Goal: Information Seeking & Learning: Learn about a topic

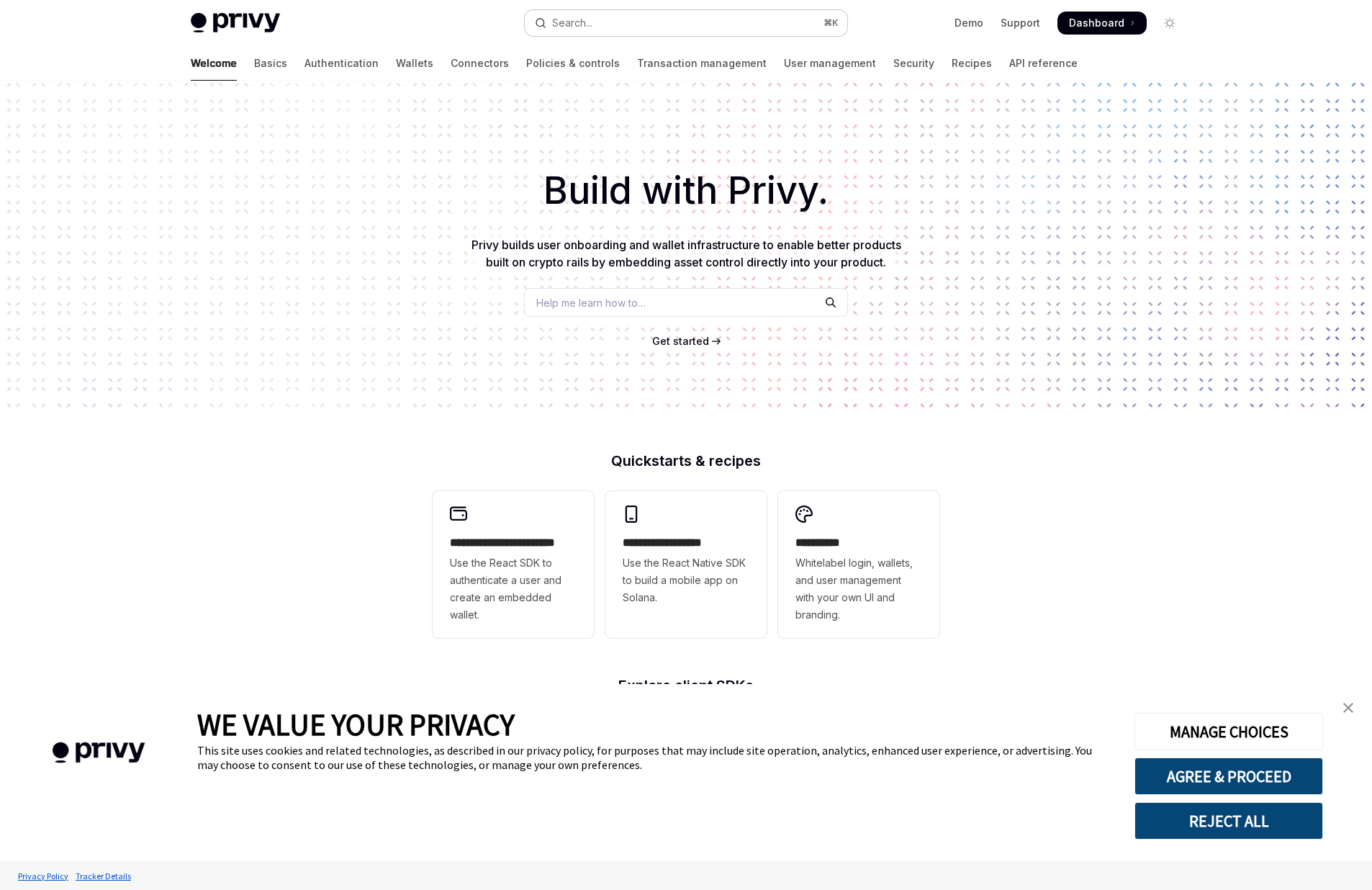
click at [610, 23] on button "Search... ⌘ K" at bounding box center [686, 24] width 322 height 26
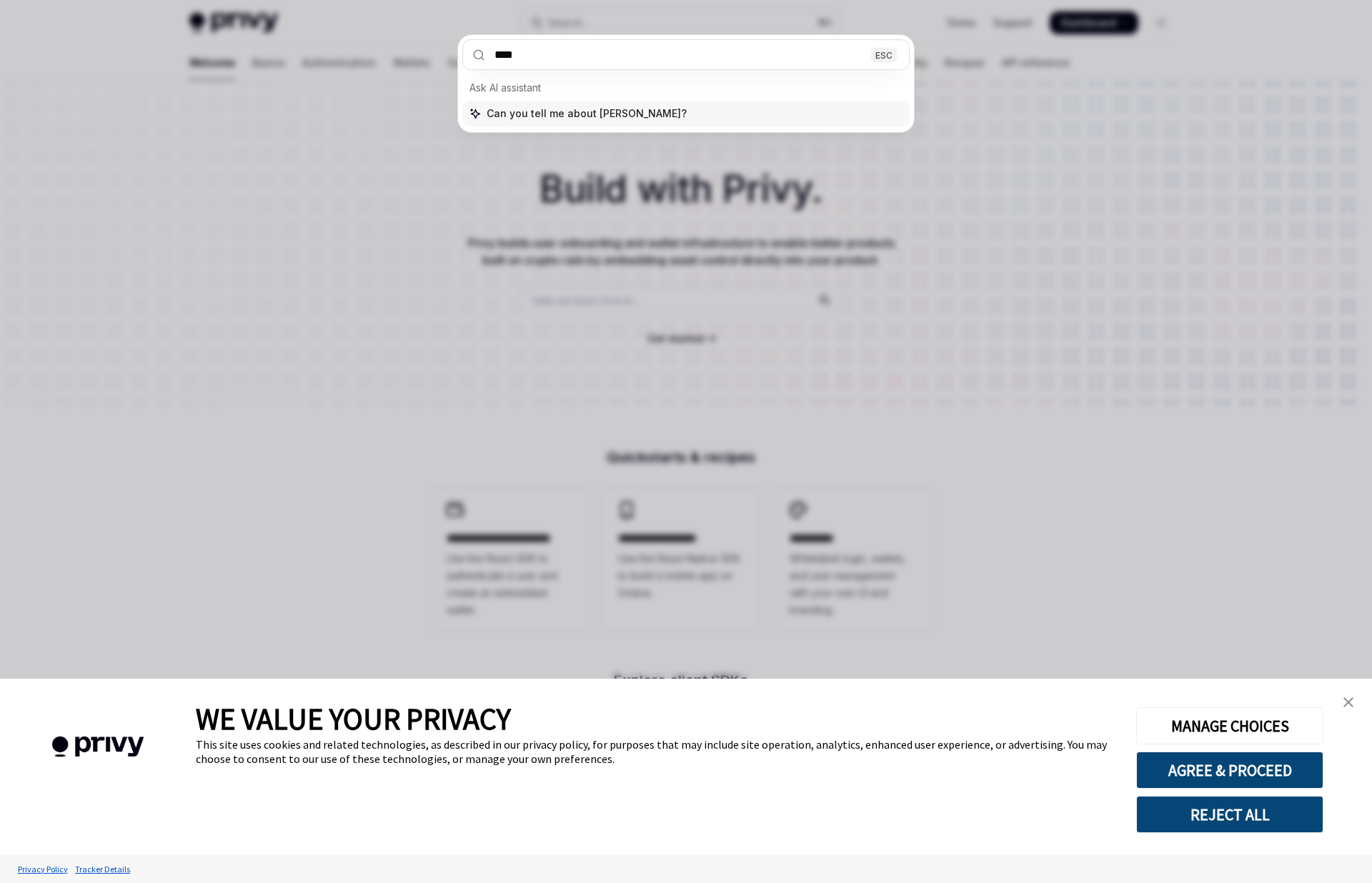
type input "*****"
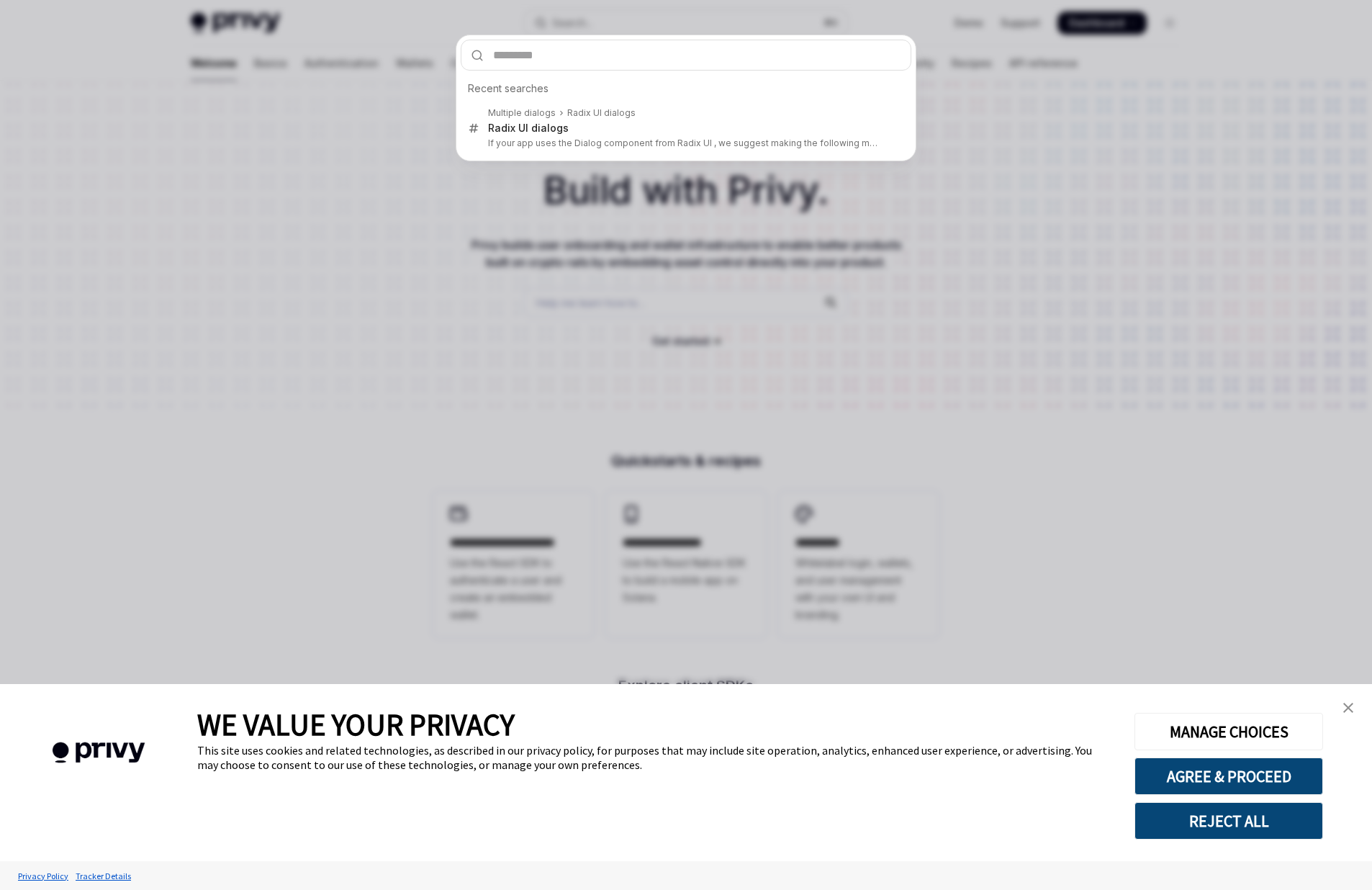
type textarea "*"
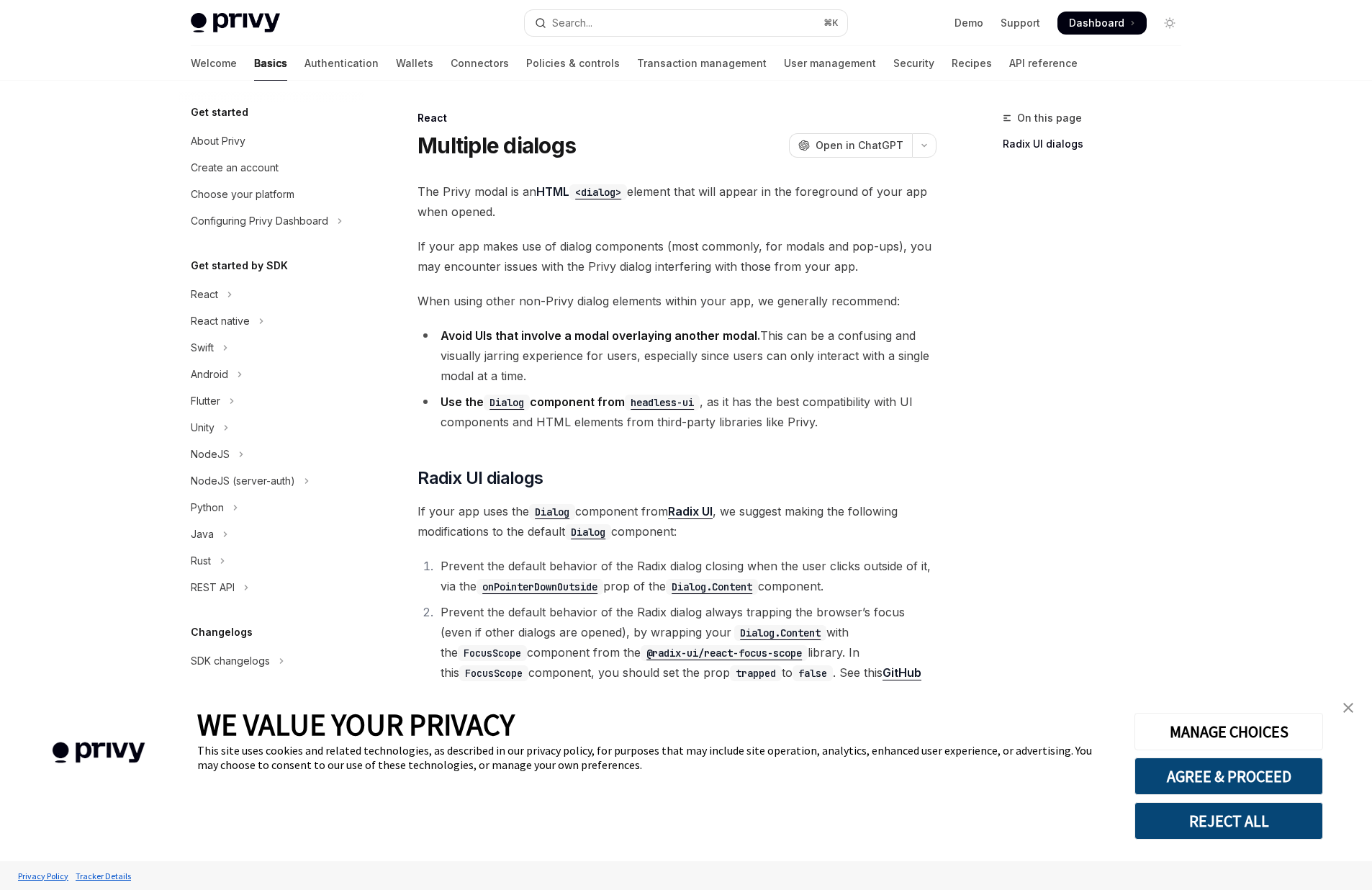
scroll to position [358, 0]
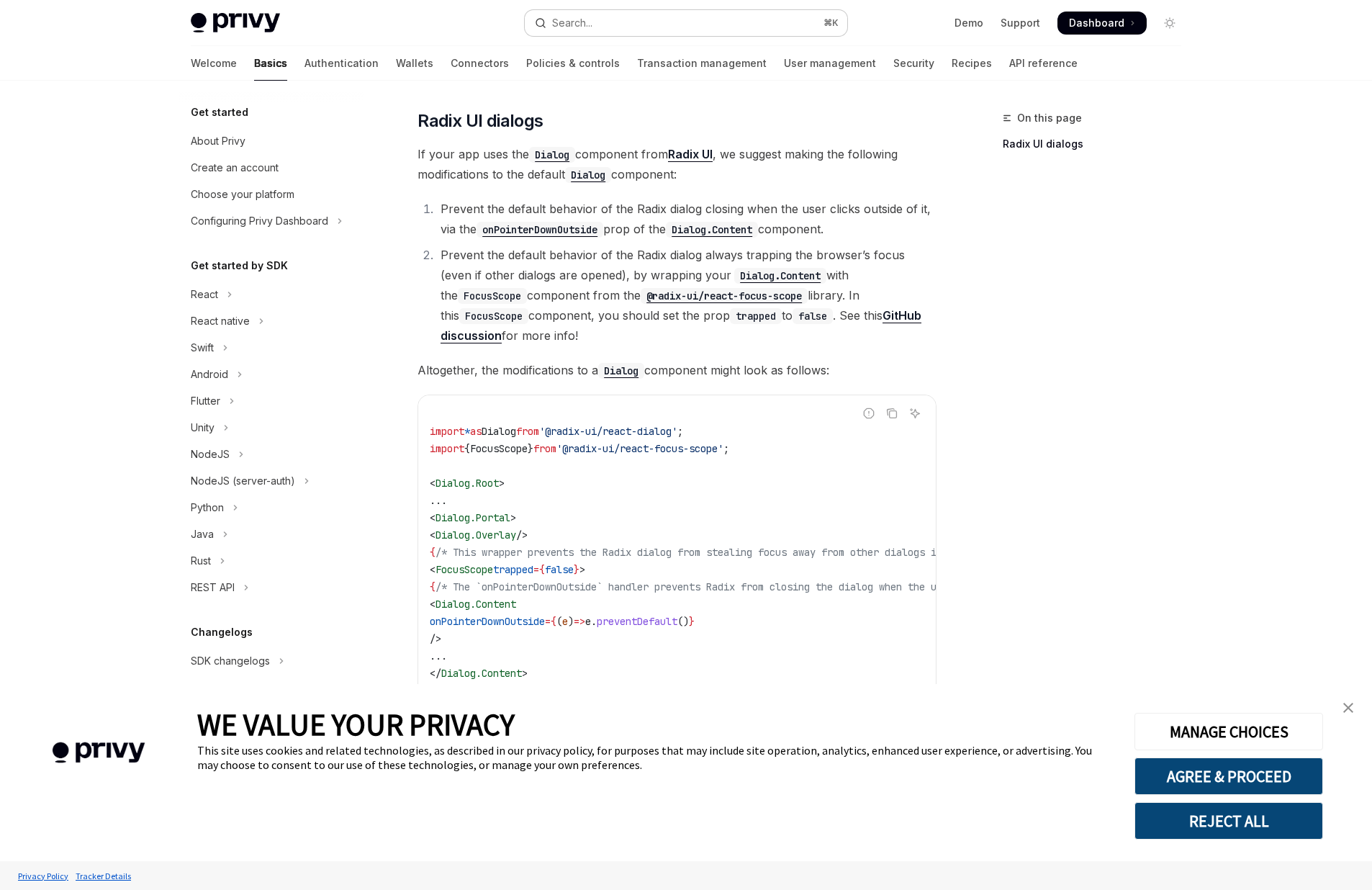
click at [673, 26] on button "Search... ⌘ K" at bounding box center [686, 24] width 322 height 26
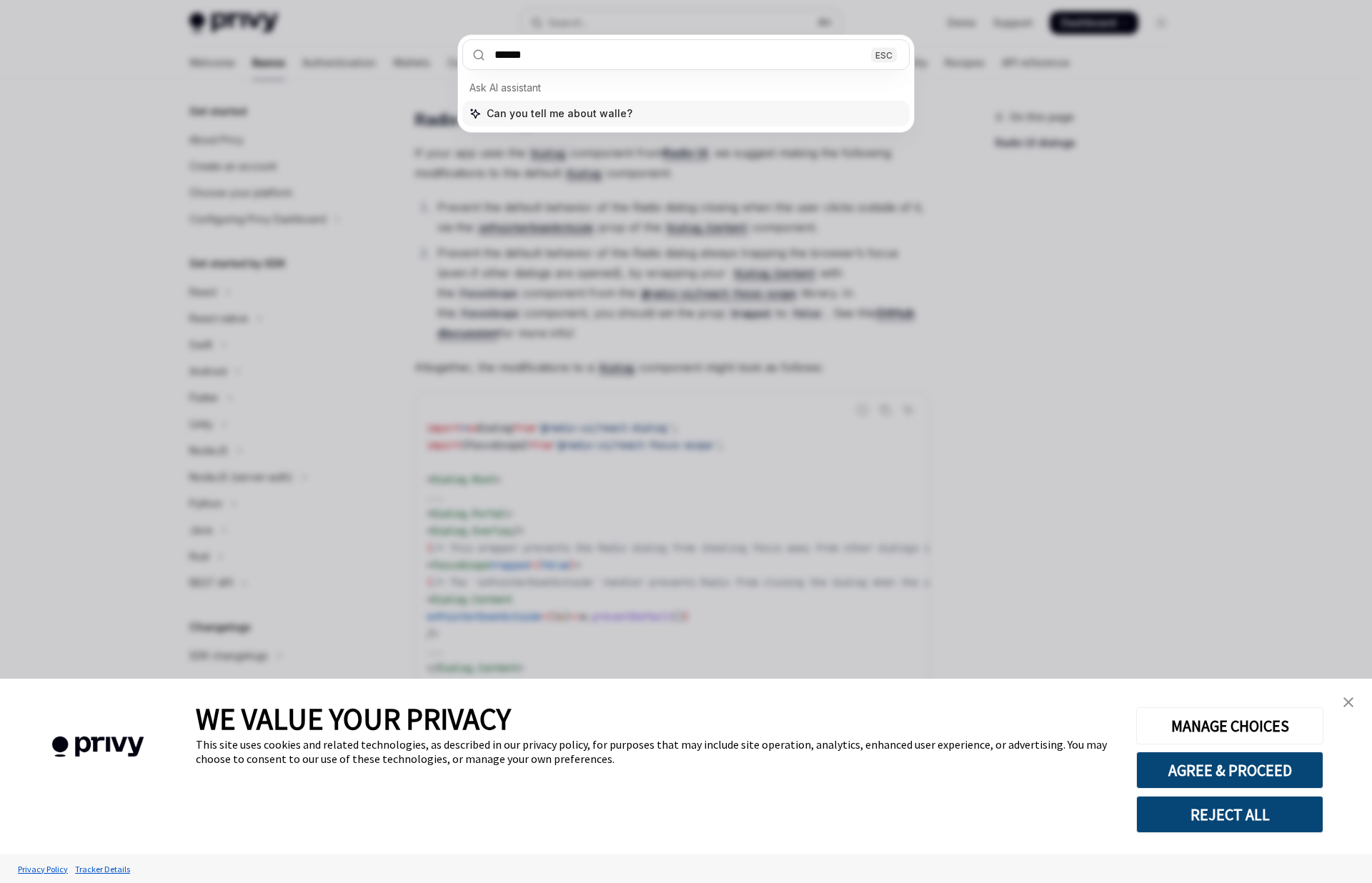
type input "*******"
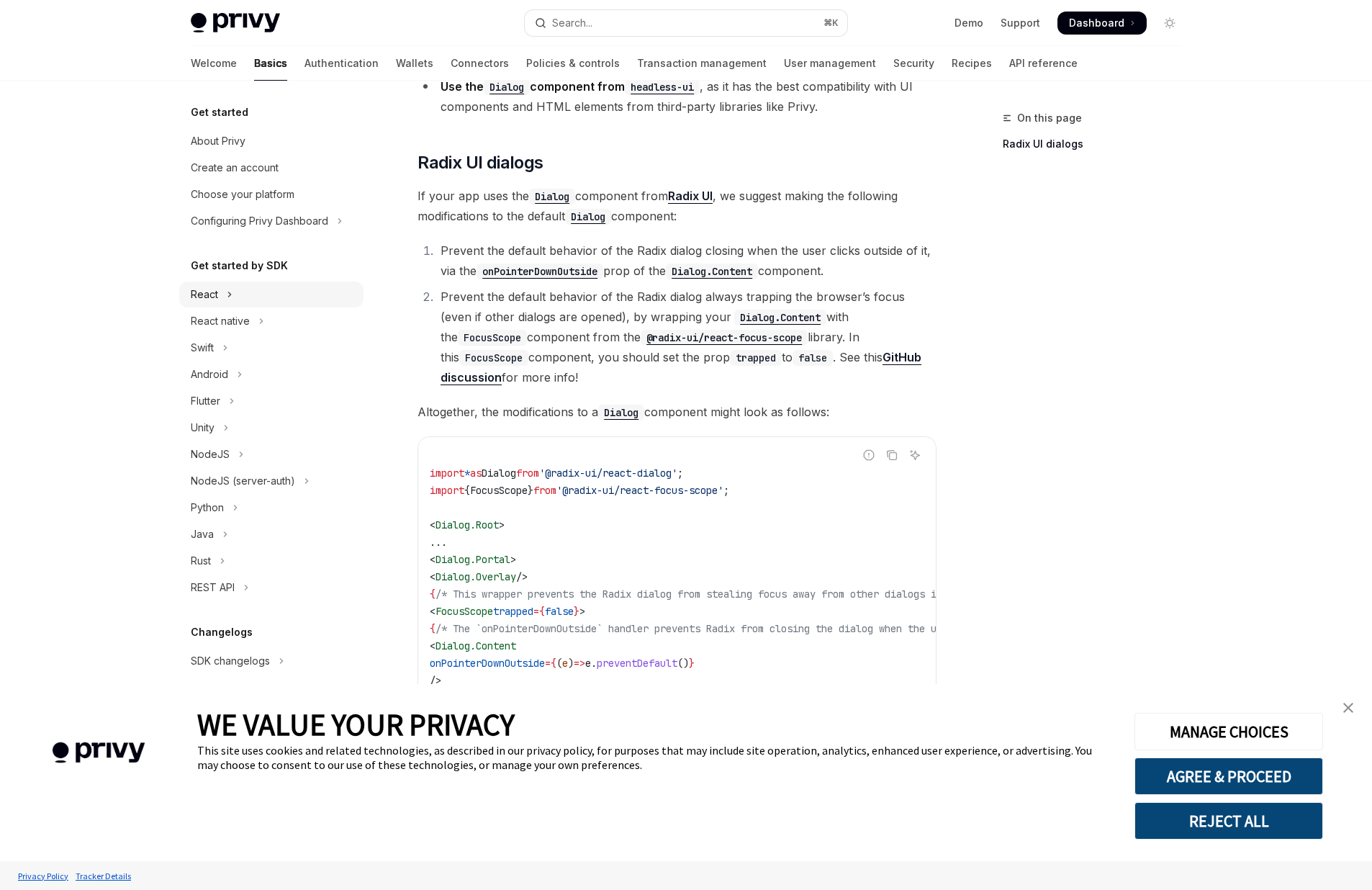
scroll to position [2, 0]
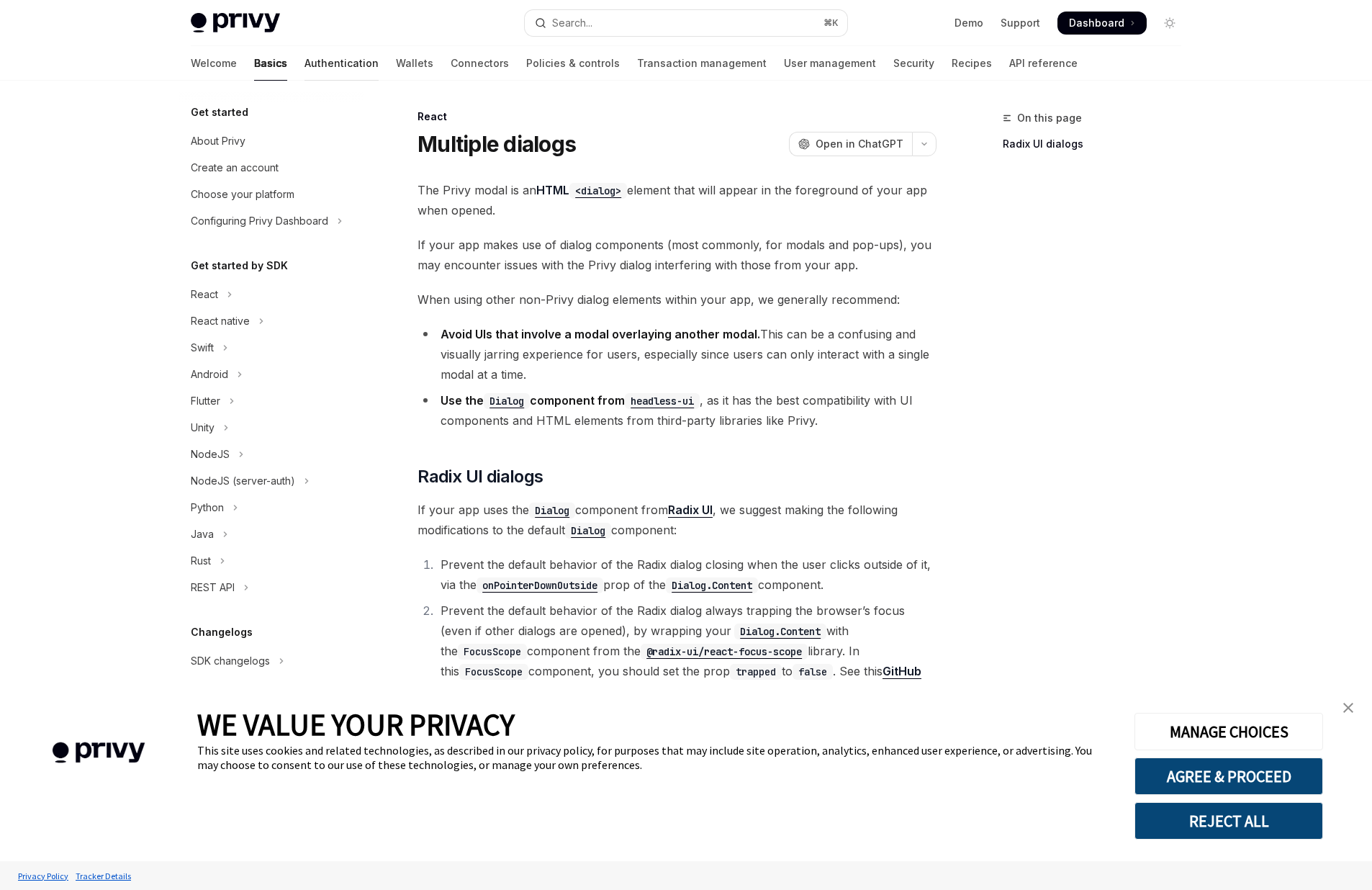
click at [305, 66] on link "Authentication" at bounding box center [342, 64] width 74 height 35
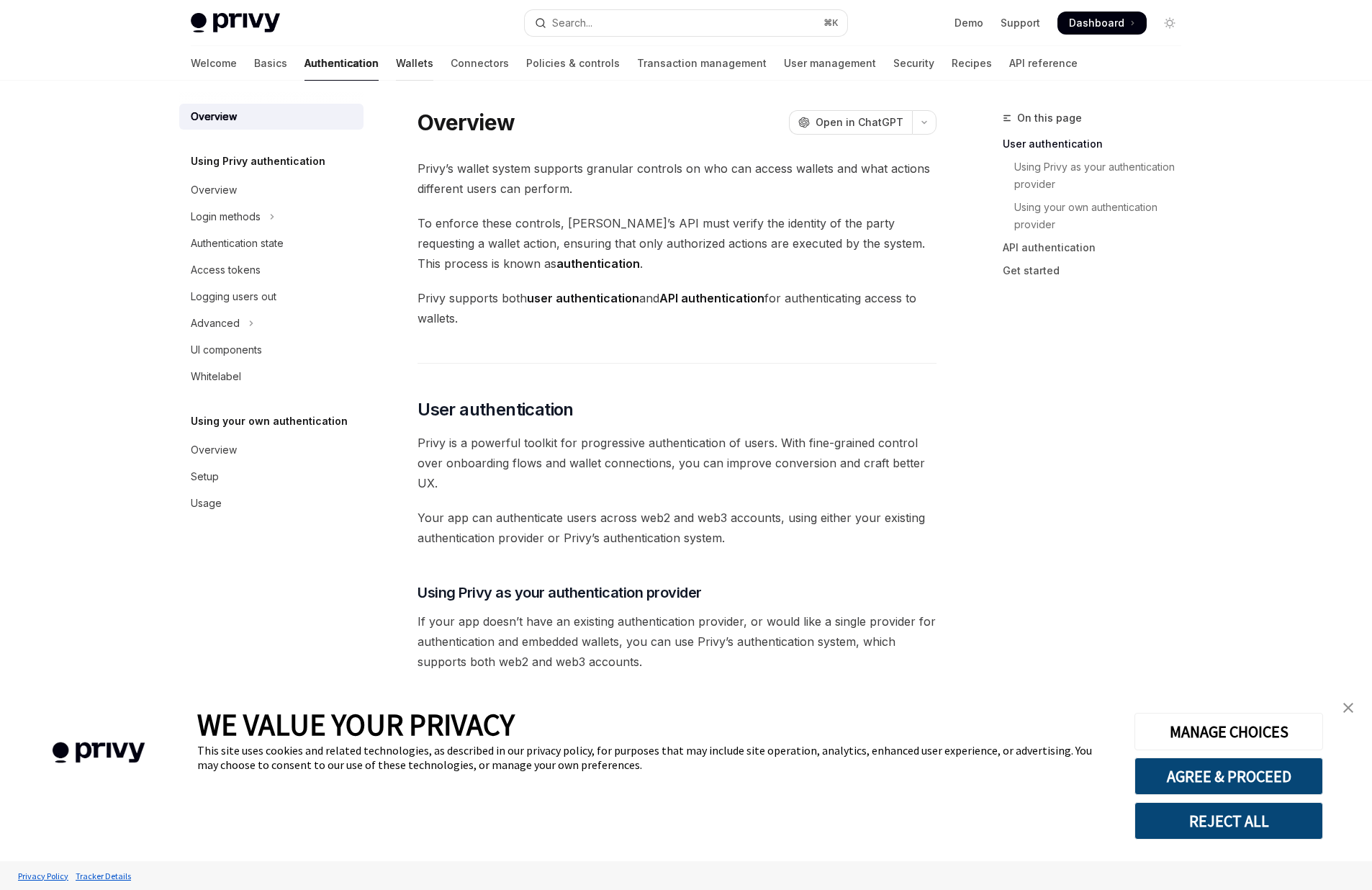
click at [396, 69] on link "Wallets" at bounding box center [414, 64] width 38 height 35
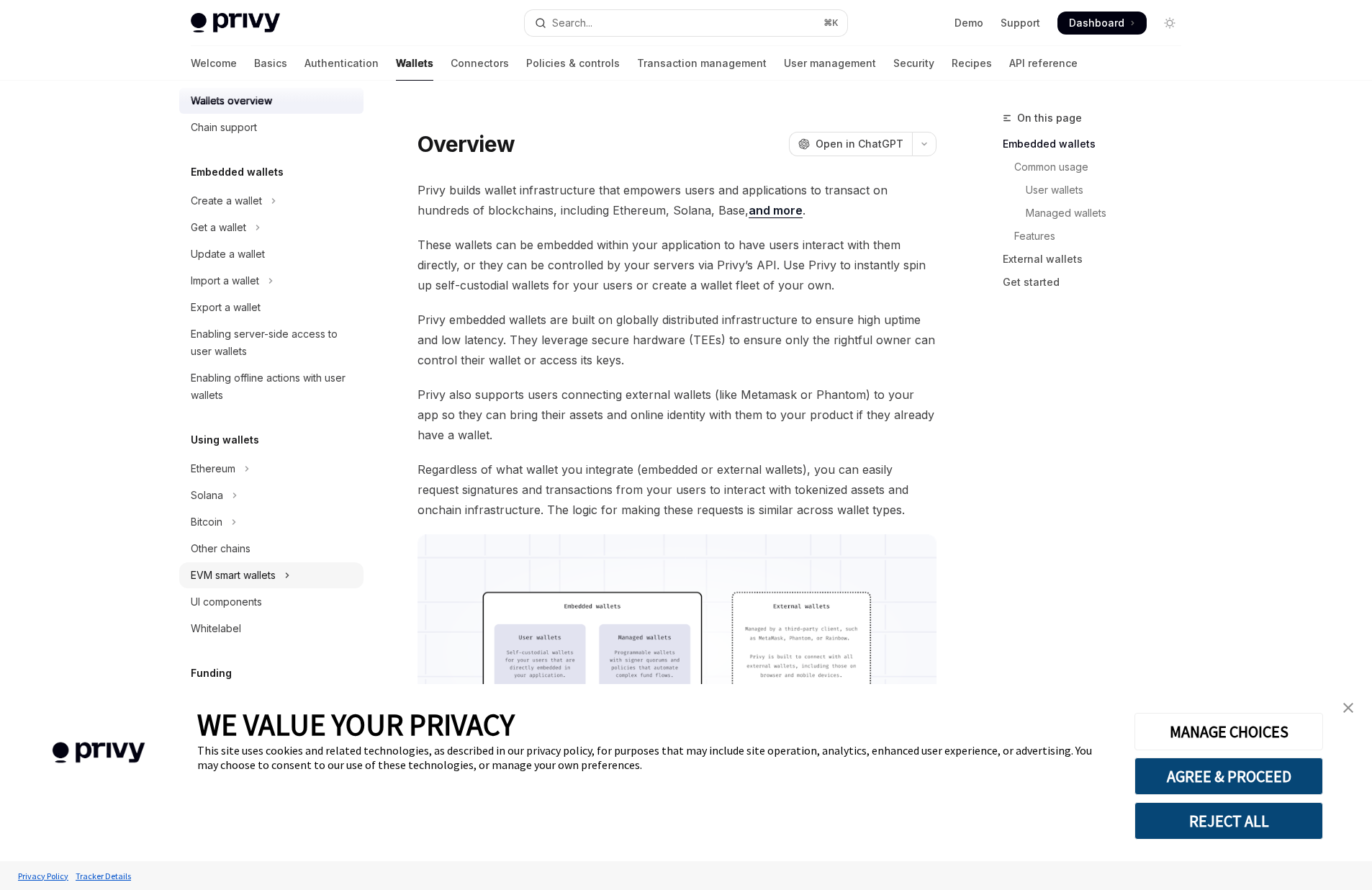
scroll to position [296, 0]
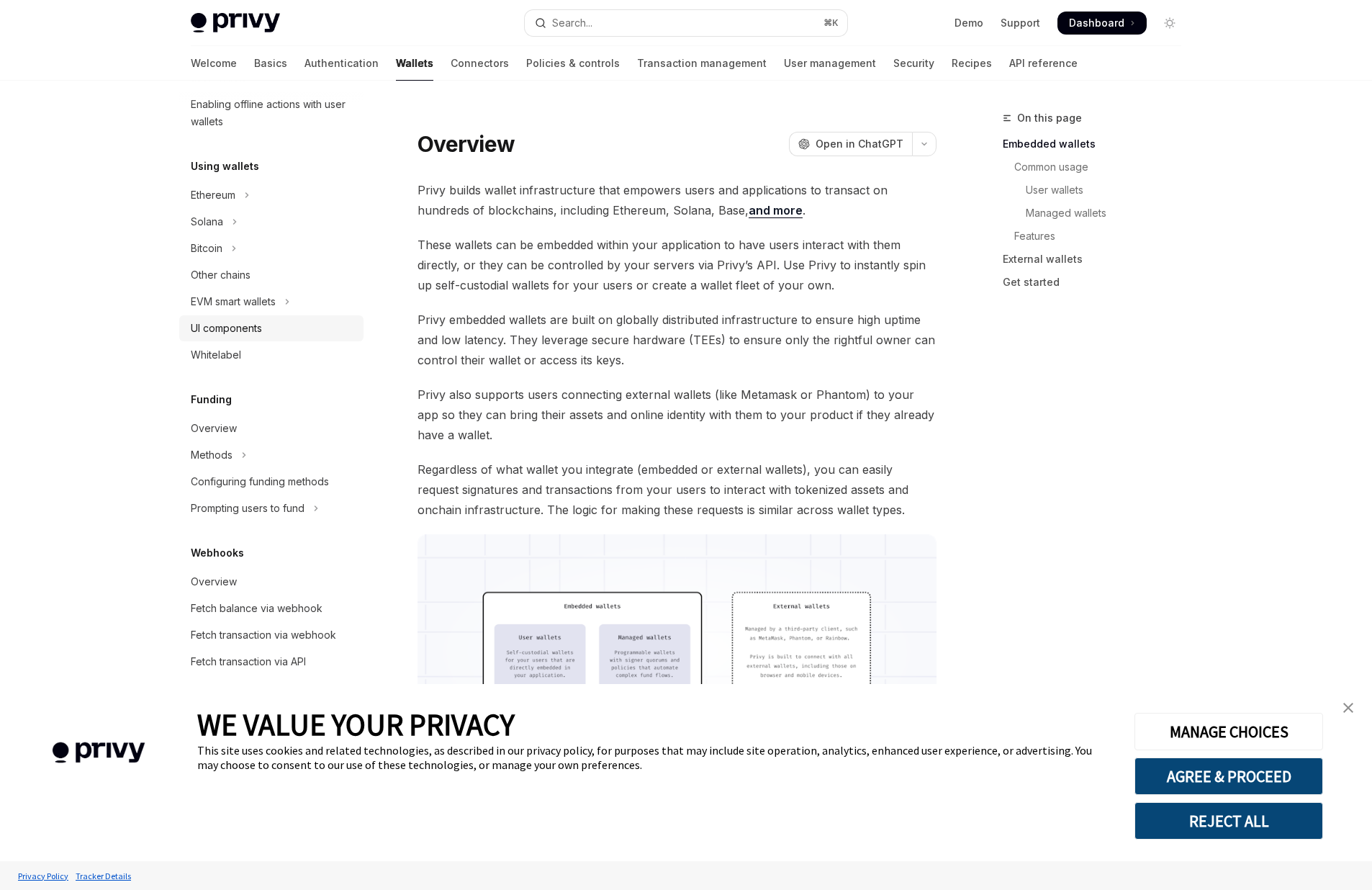
click at [255, 335] on div "UI components" at bounding box center [226, 329] width 72 height 17
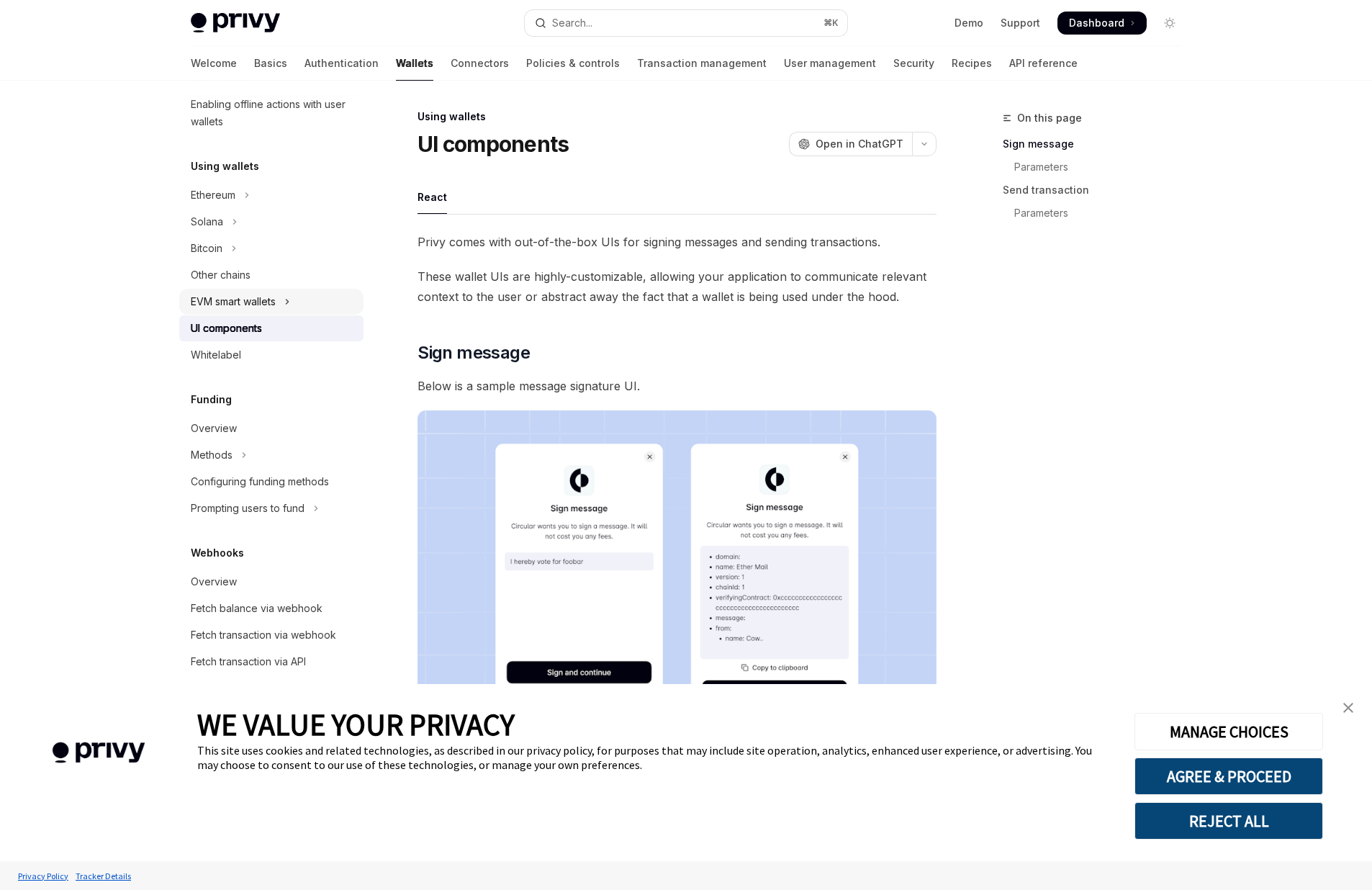
click at [264, 305] on div "EVM smart wallets" at bounding box center [232, 302] width 85 height 17
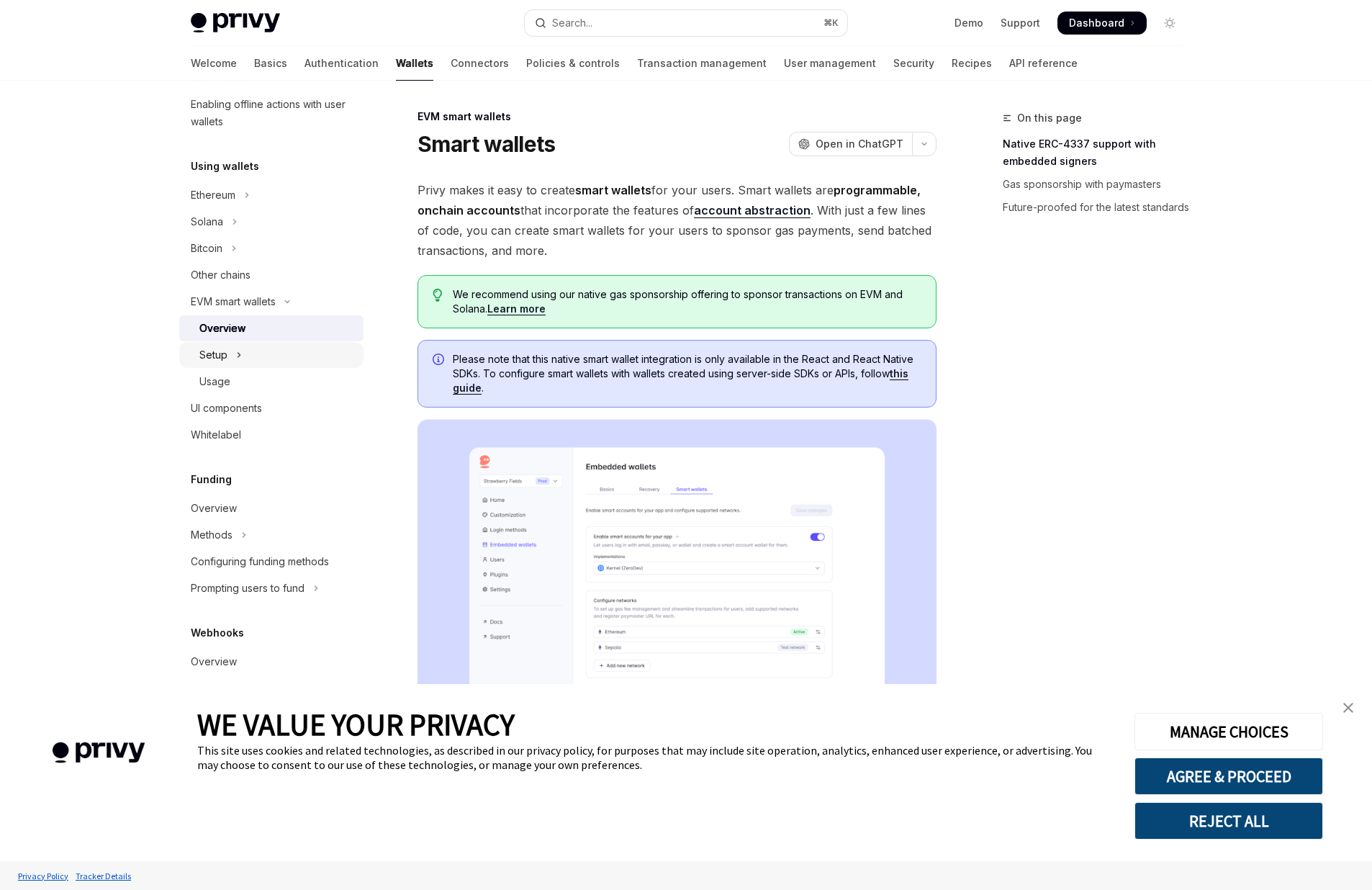
click at [304, 355] on button "Setup" at bounding box center [271, 355] width 184 height 26
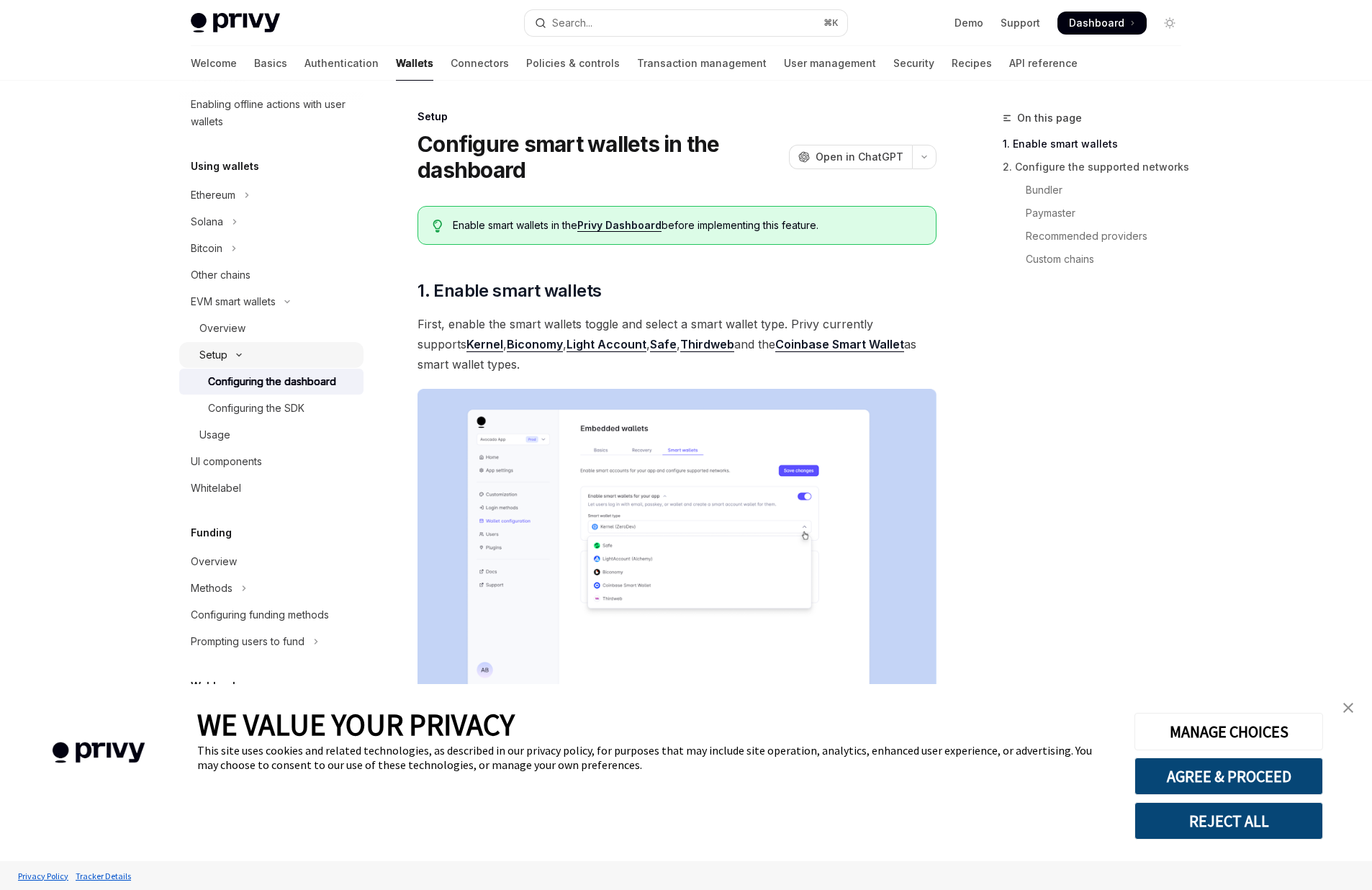
click at [218, 348] on div "Setup" at bounding box center [213, 355] width 28 height 17
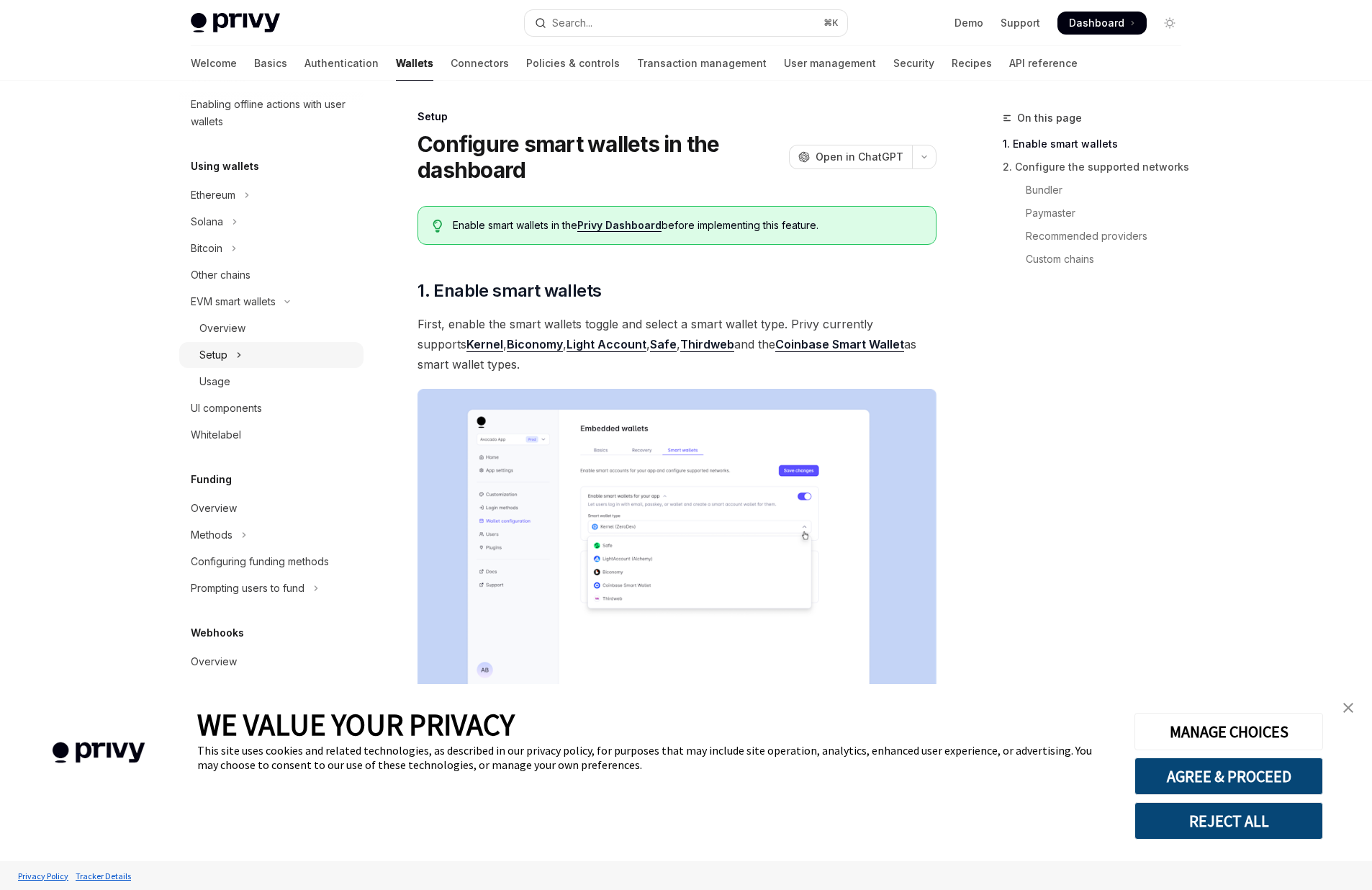
click at [218, 347] on div "Setup" at bounding box center [213, 355] width 28 height 17
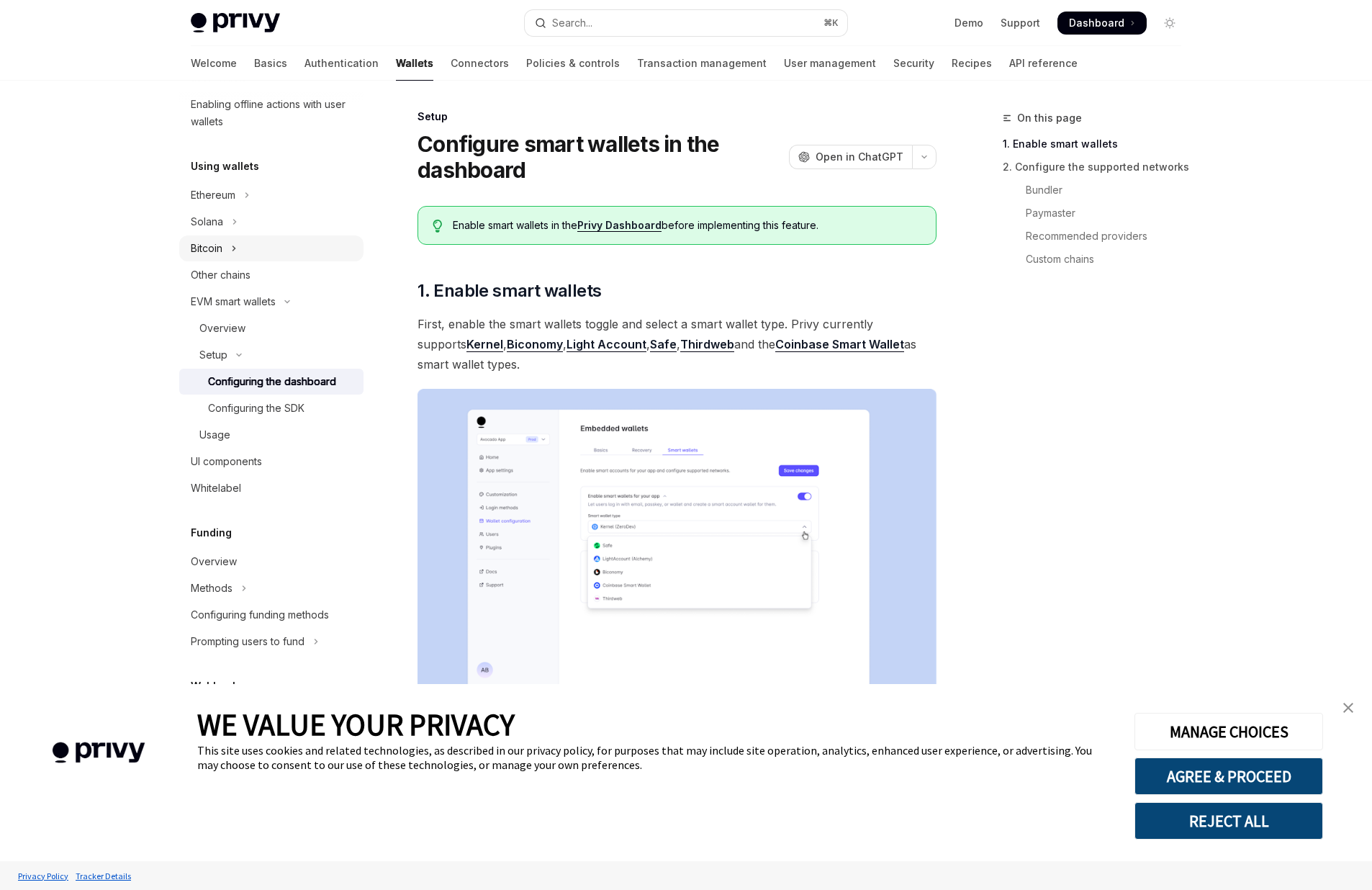
click at [239, 240] on button "Bitcoin" at bounding box center [271, 248] width 184 height 26
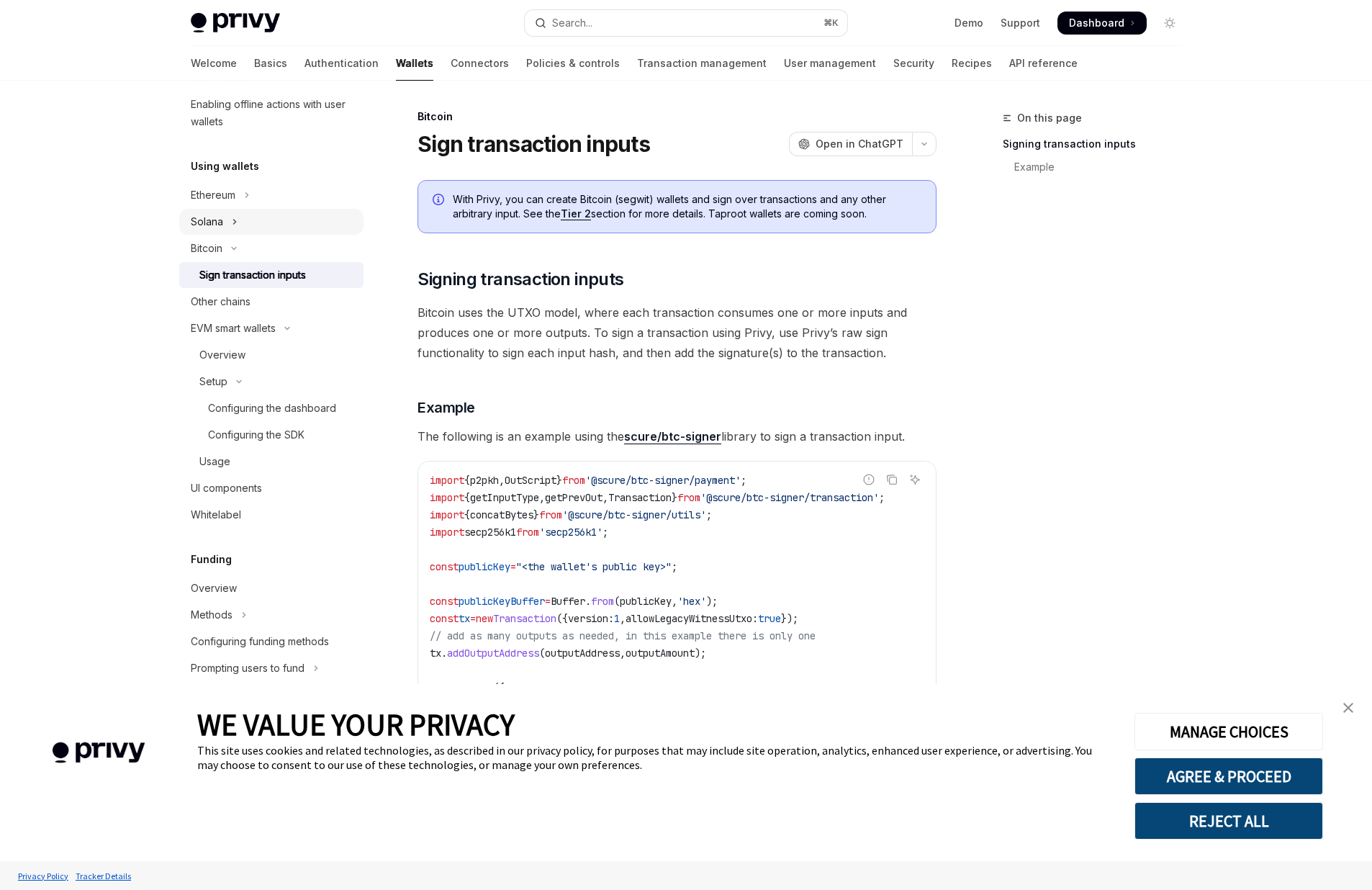
click at [232, 231] on button "Solana" at bounding box center [271, 222] width 184 height 26
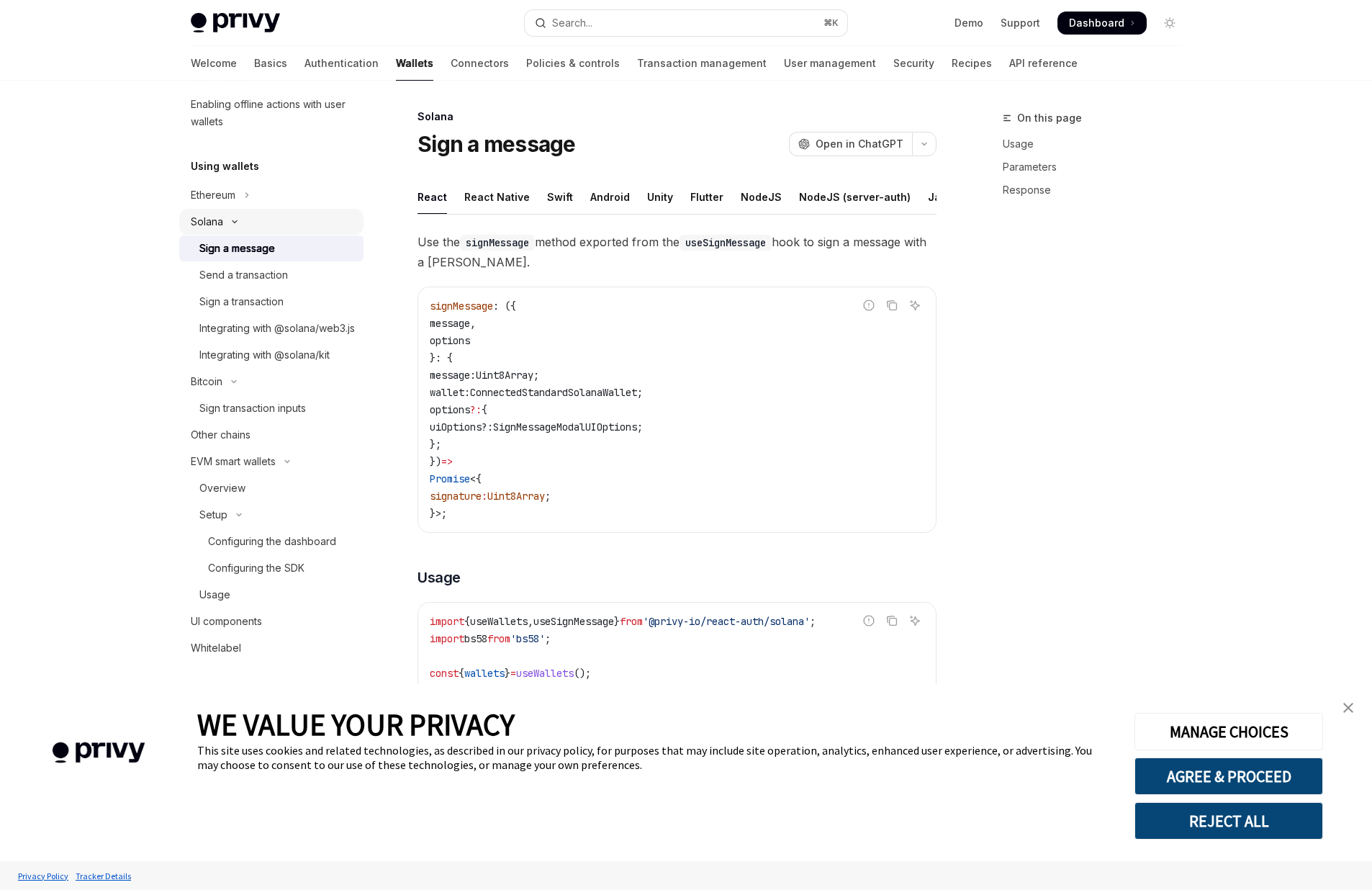
type textarea "*"
